Goal: Information Seeking & Learning: Understand process/instructions

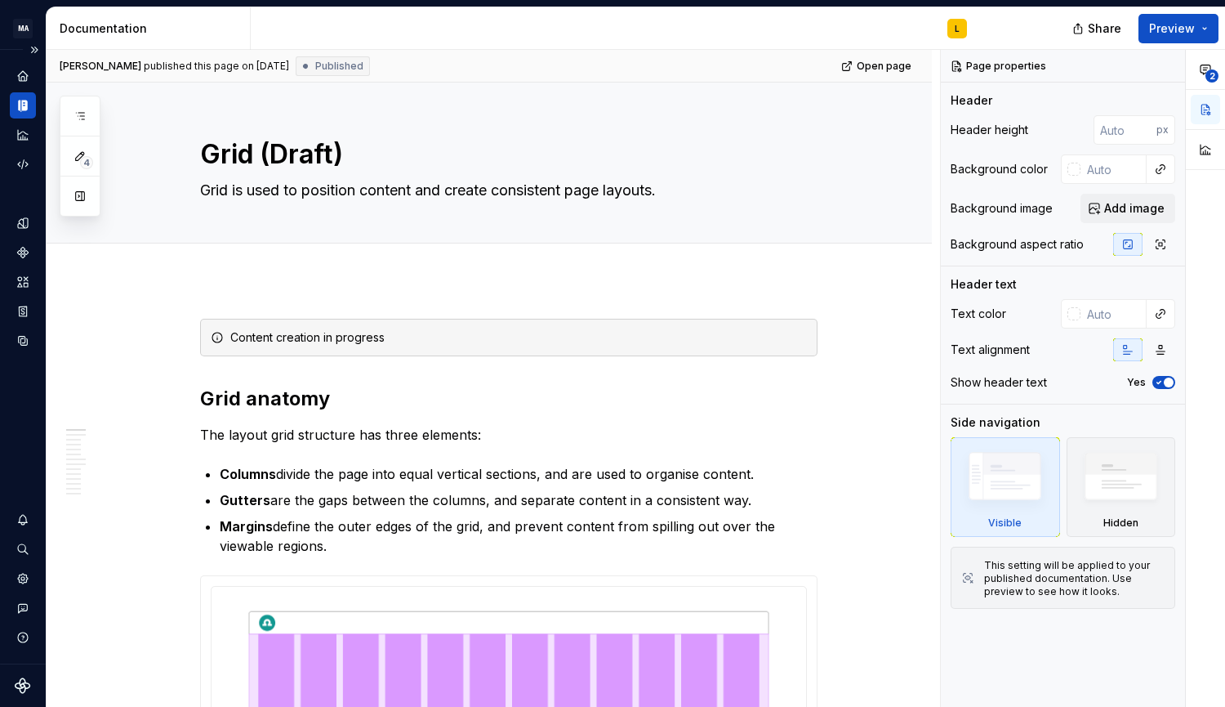
click at [24, 105] on icon "Documentation" at bounding box center [23, 105] width 15 height 15
click at [32, 48] on button "Expand sidebar" at bounding box center [34, 49] width 23 height 23
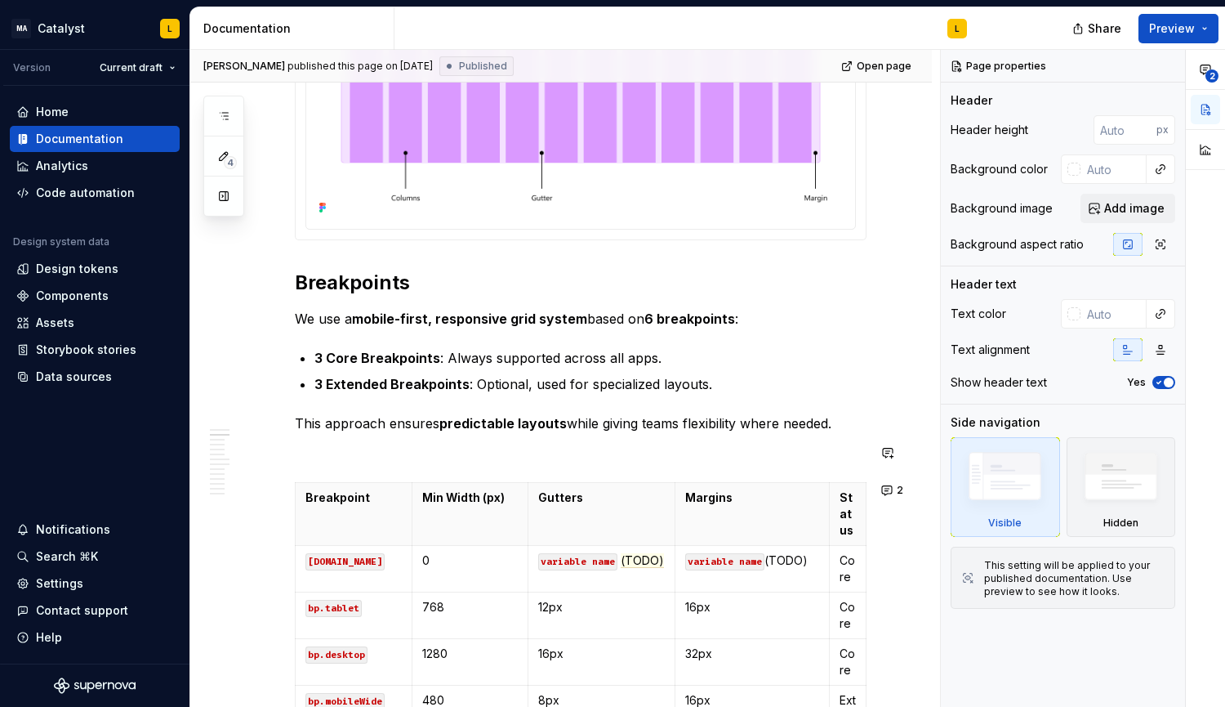
scroll to position [581, 0]
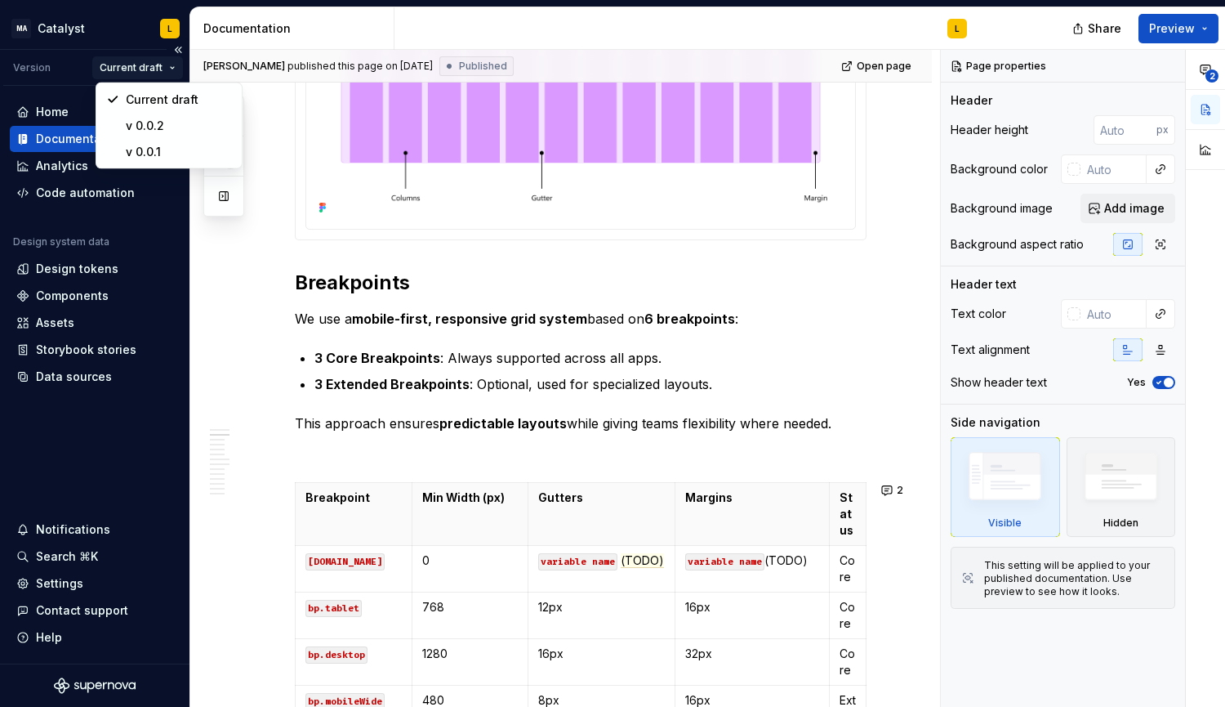
click at [156, 67] on html "MA Catalyst L Version Current draft Home Documentation Analytics Code automatio…" at bounding box center [612, 353] width 1225 height 707
click at [140, 87] on div "Current draft" at bounding box center [169, 100] width 139 height 26
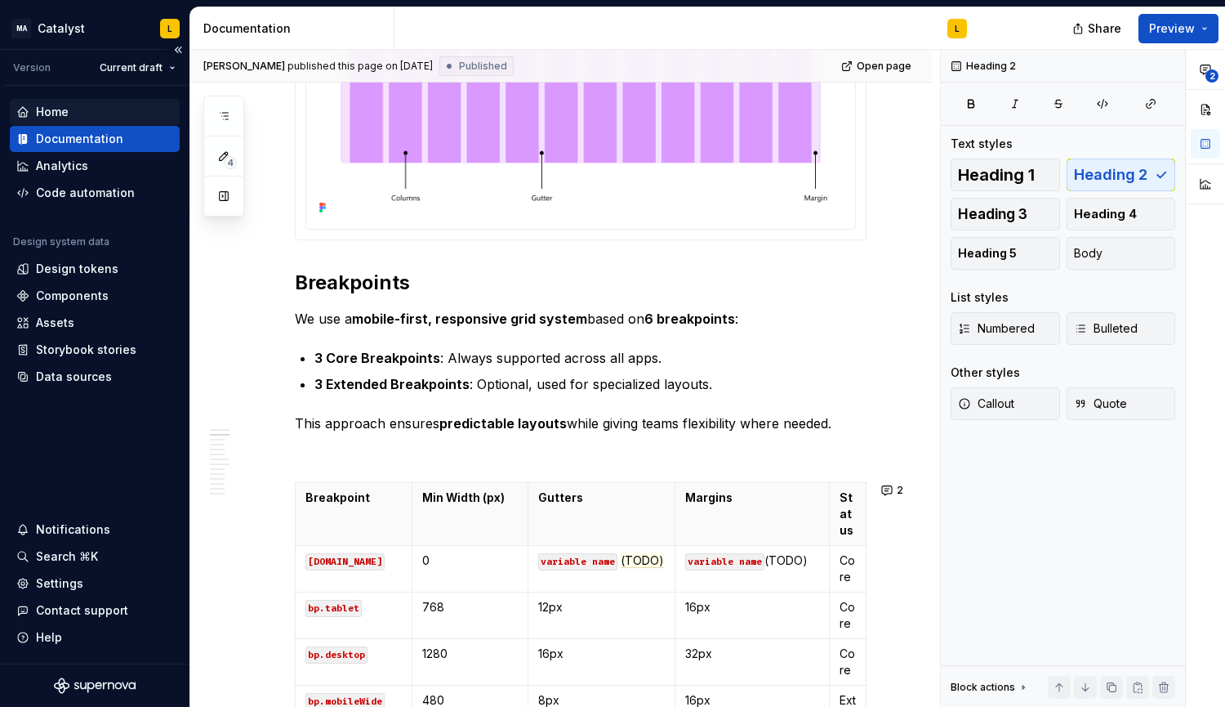
click at [60, 114] on div "Home" at bounding box center [52, 112] width 33 height 16
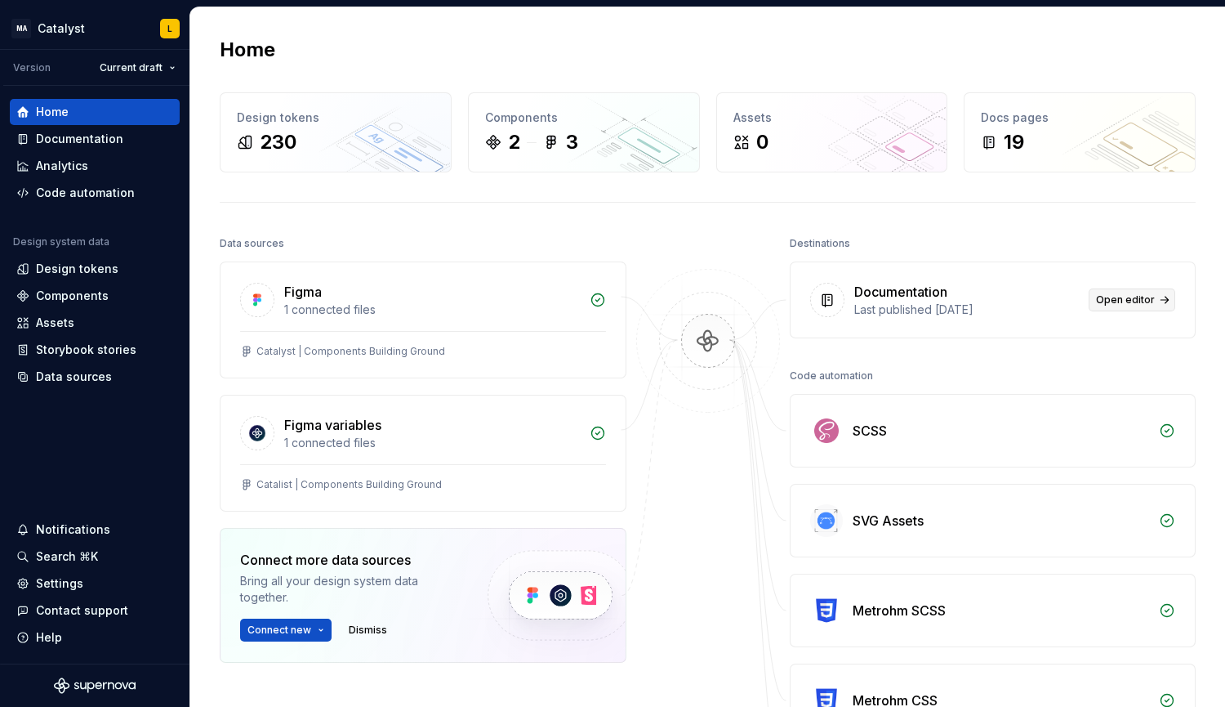
click at [1131, 301] on span "Open editor" at bounding box center [1125, 299] width 59 height 13
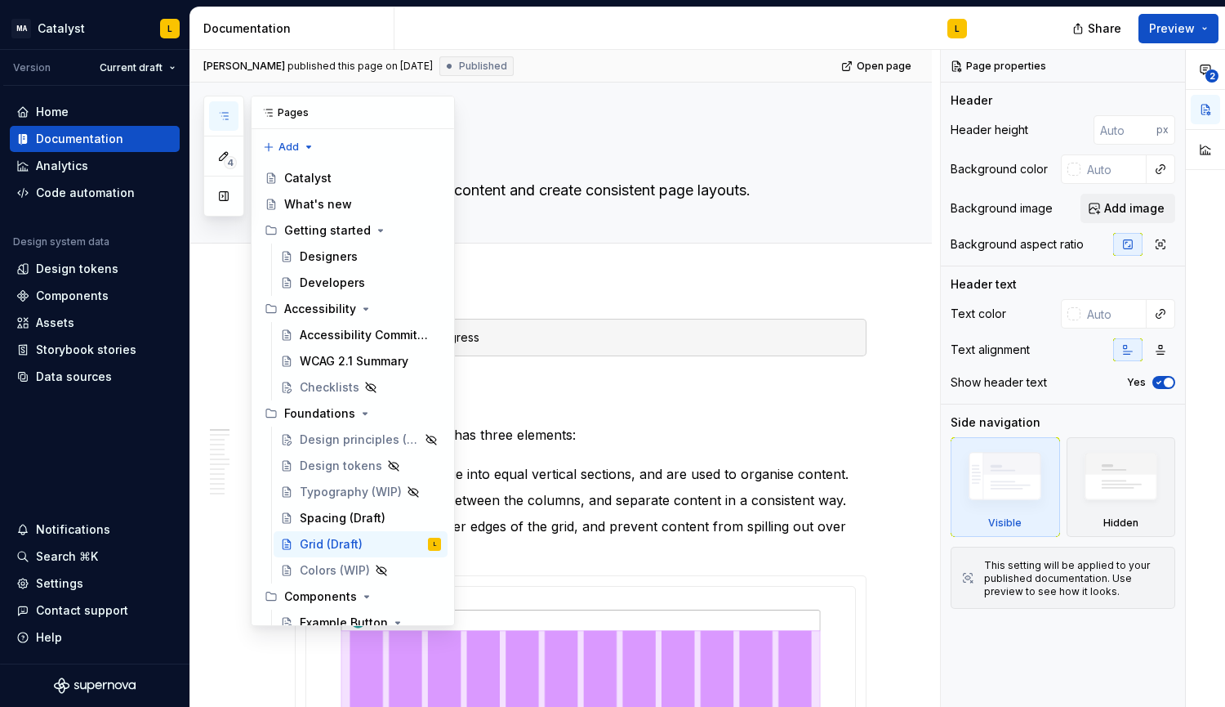
click at [216, 111] on button "button" at bounding box center [223, 115] width 29 height 29
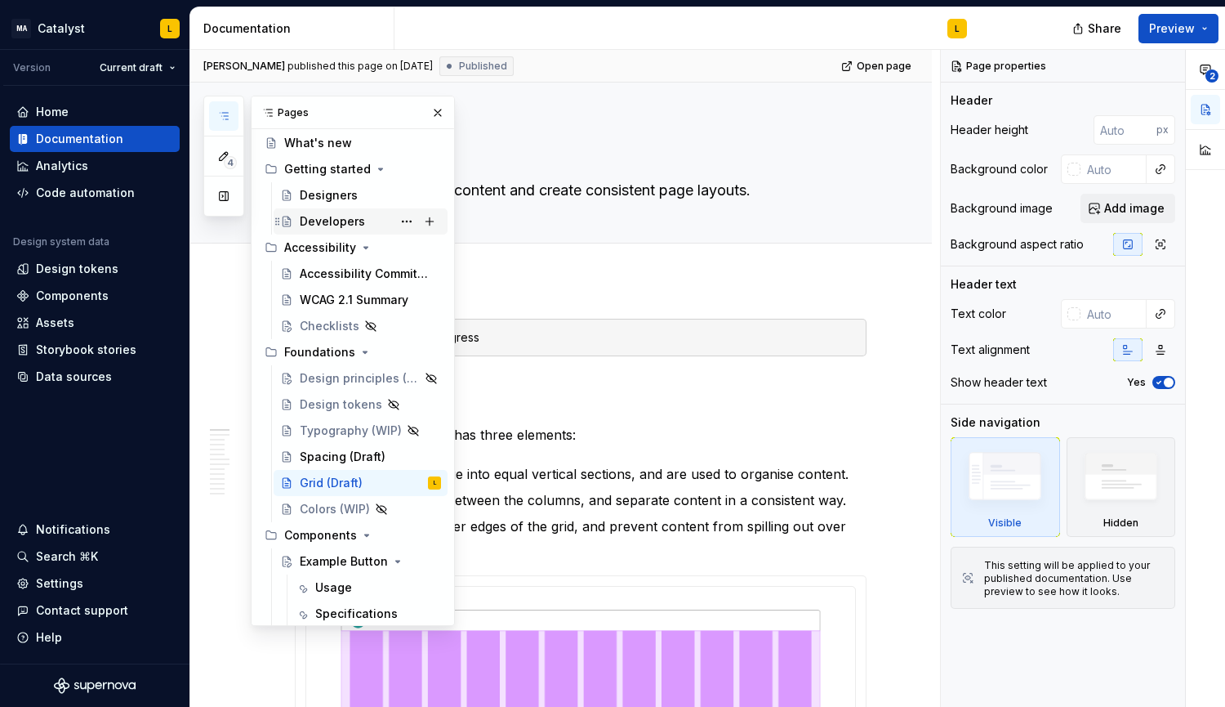
scroll to position [62, 0]
click at [336, 325] on div "Checklists" at bounding box center [330, 325] width 60 height 16
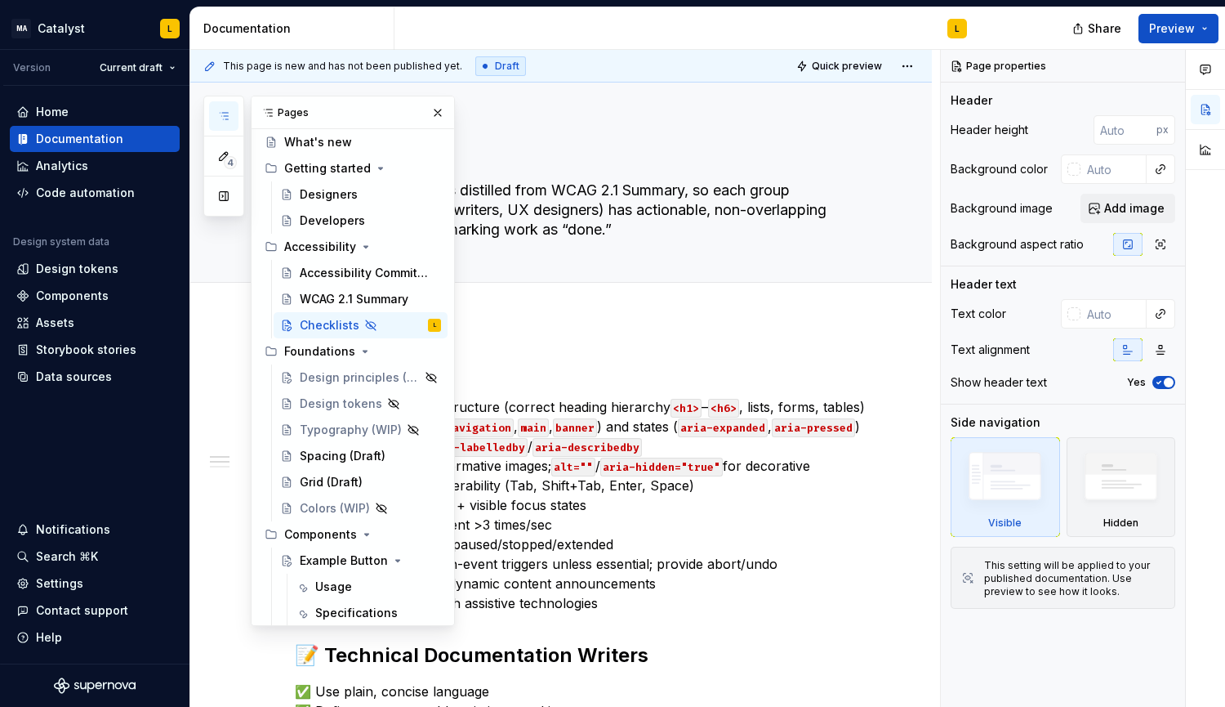
click at [632, 20] on div "L" at bounding box center [688, 28] width 586 height 42
click at [540, 306] on div "Add tab" at bounding box center [581, 300] width 572 height 23
click at [430, 115] on button "button" at bounding box center [437, 112] width 23 height 23
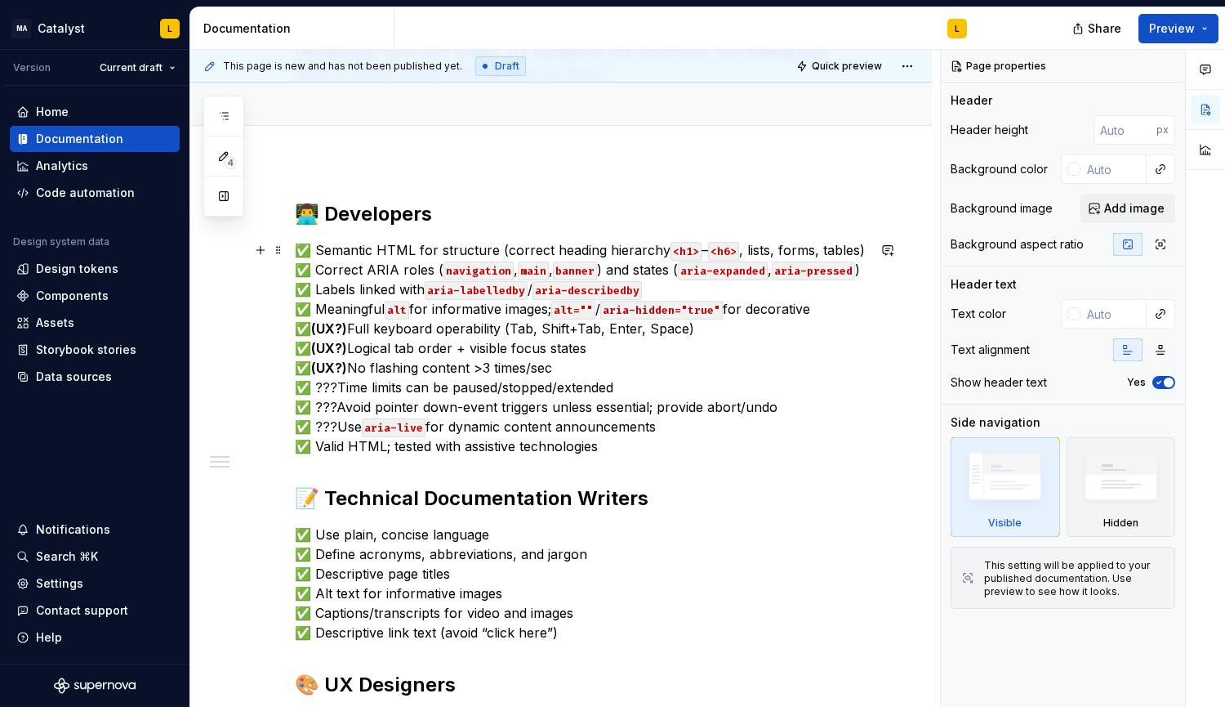
scroll to position [154, 0]
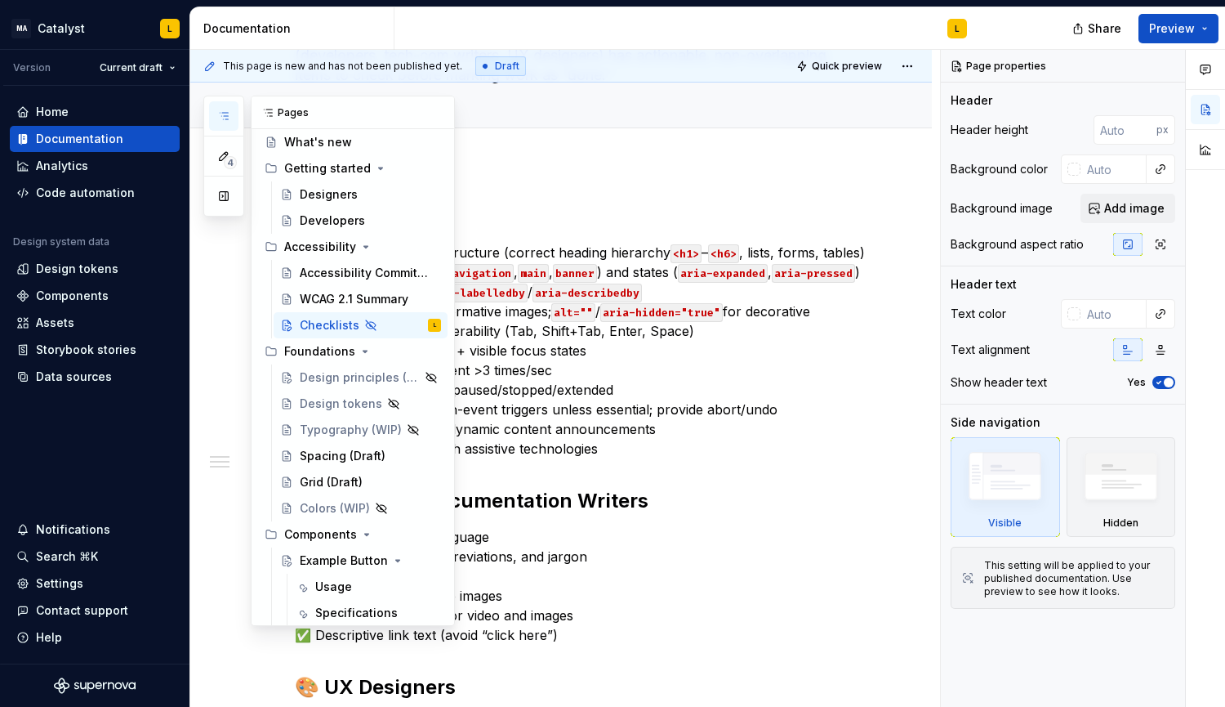
click at [221, 116] on icon "button" at bounding box center [223, 115] width 13 height 13
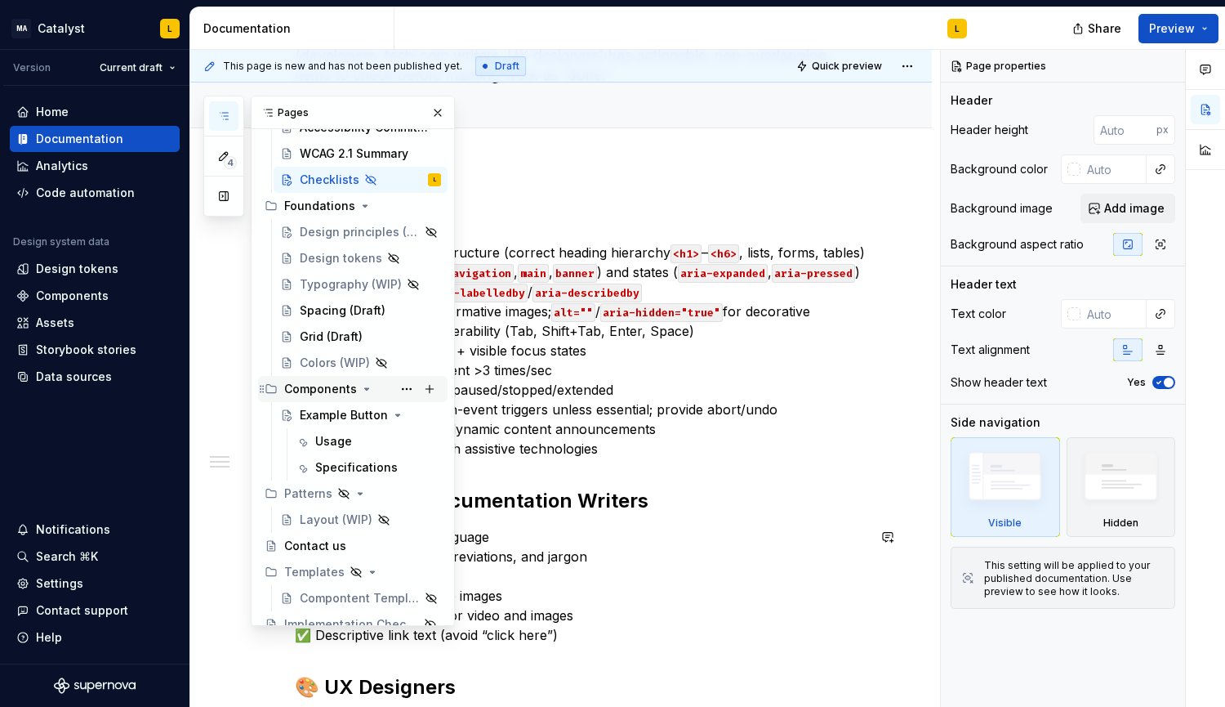
scroll to position [223, 0]
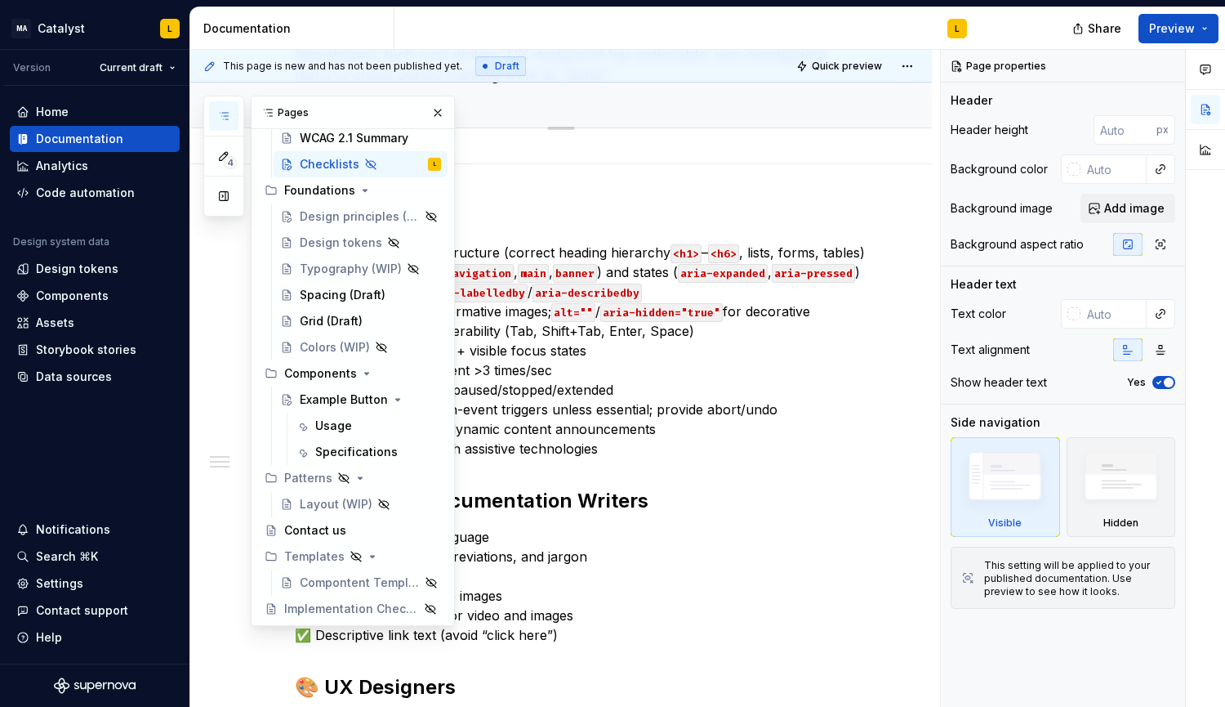
click at [521, 108] on div "Checklists Role-specific checklists distilled from WCAG 2.1 Summary, so each gr…" at bounding box center [581, 27] width 572 height 199
click at [506, 143] on div "Add tab" at bounding box center [581, 146] width 572 height 23
click at [429, 116] on button "button" at bounding box center [437, 112] width 23 height 23
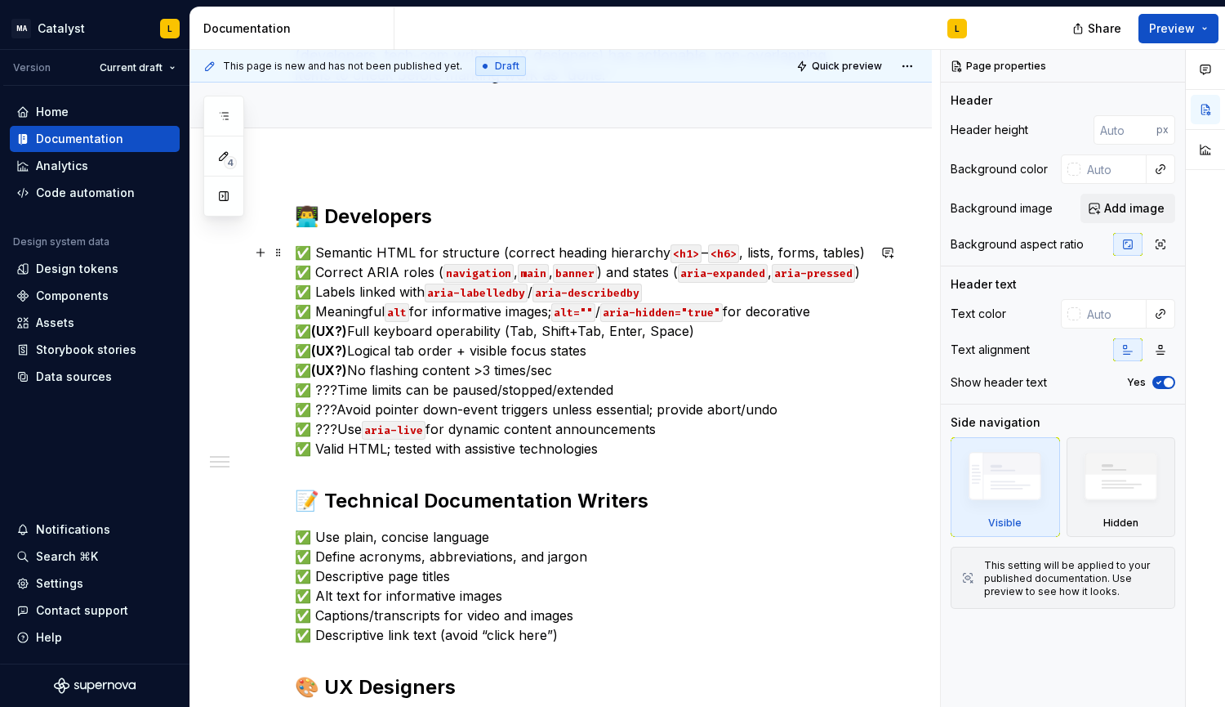
scroll to position [0, 0]
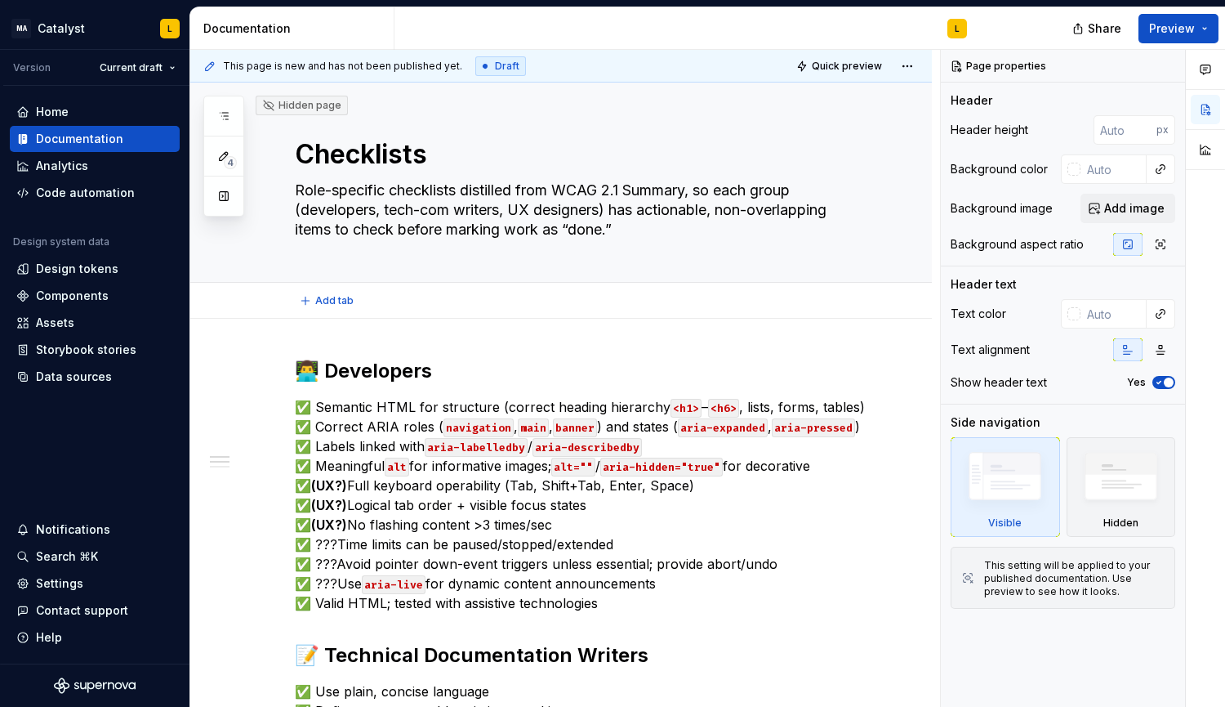
type textarea "*"
